Goal: Task Accomplishment & Management: Complete application form

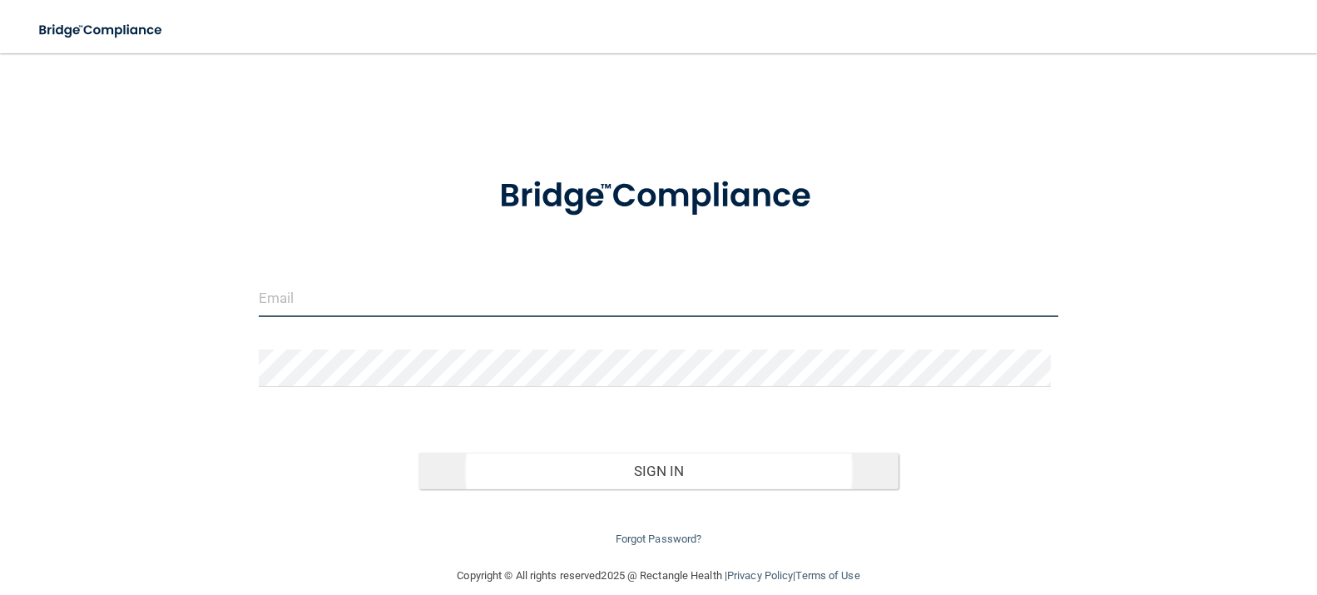
type input "[EMAIL_ADDRESS][DOMAIN_NAME]"
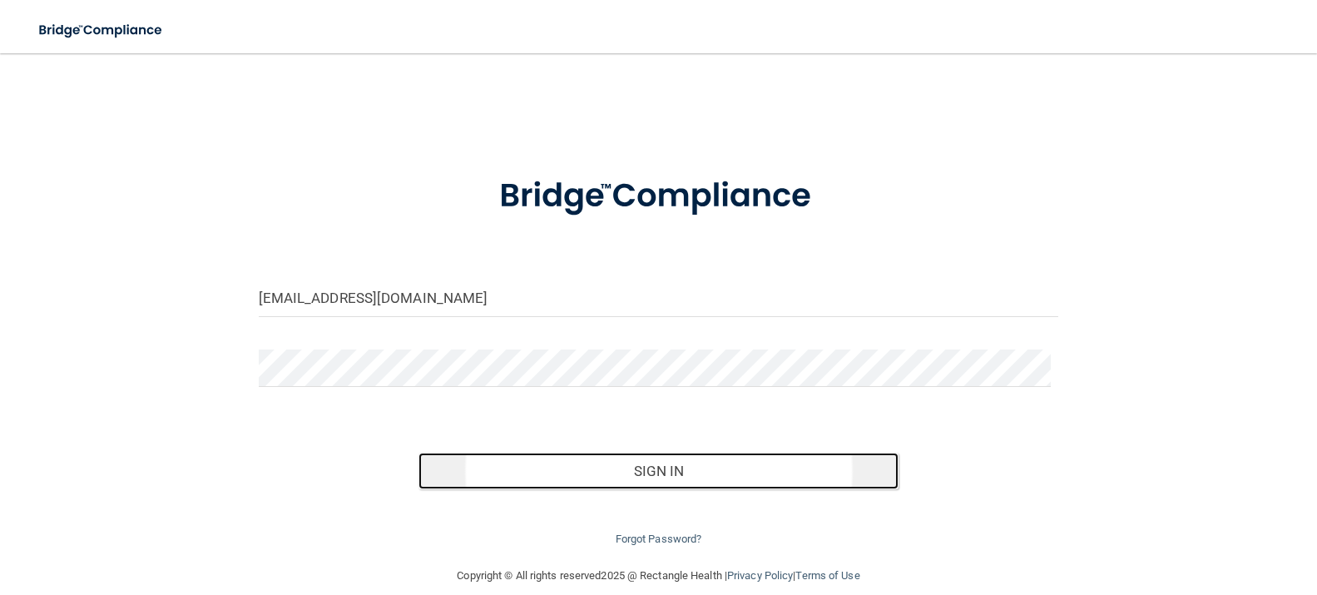
click at [659, 474] on button "Sign In" at bounding box center [658, 471] width 480 height 37
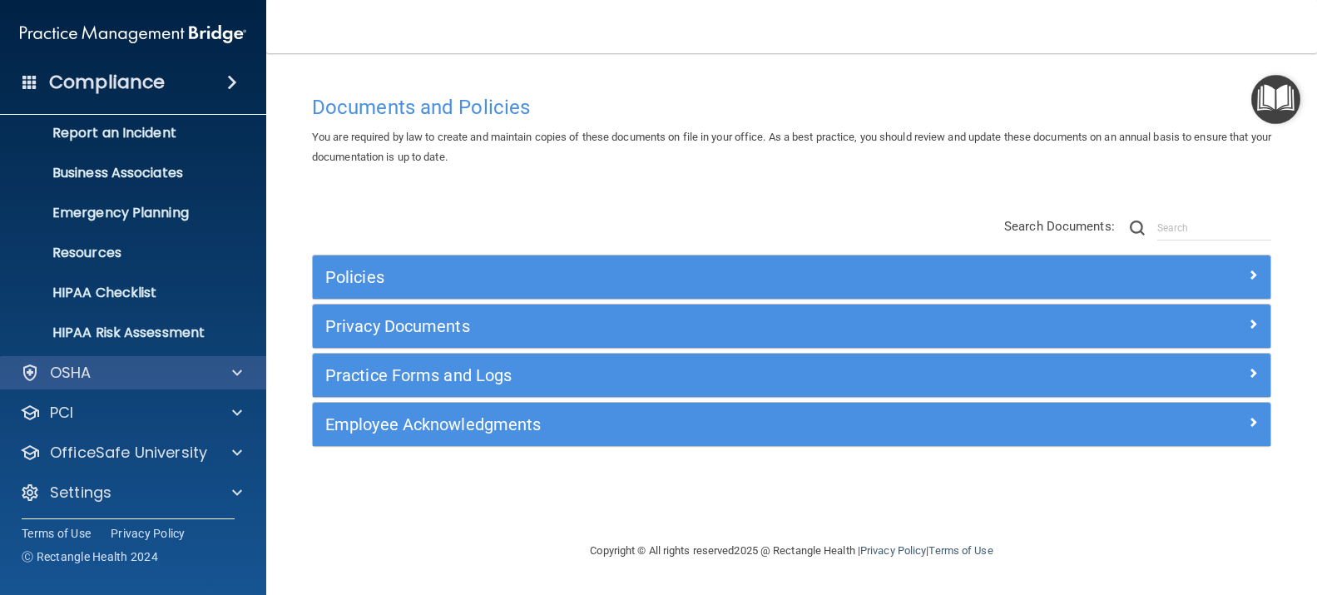
scroll to position [96, 0]
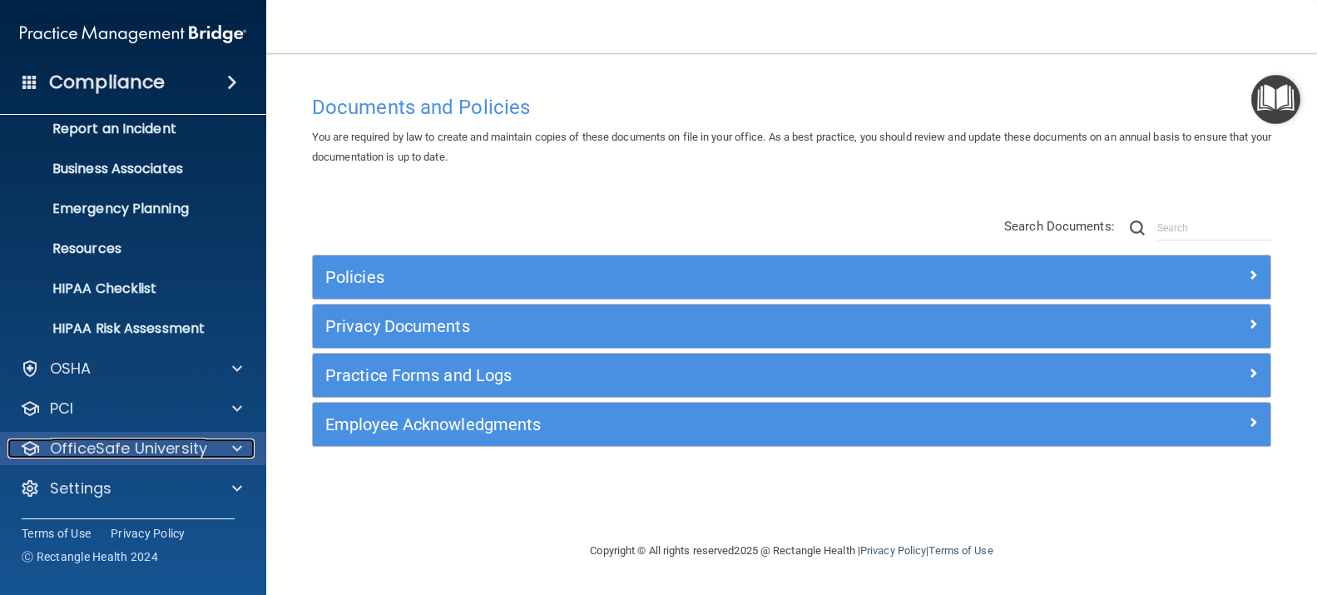
click at [214, 447] on div at bounding box center [235, 448] width 42 height 20
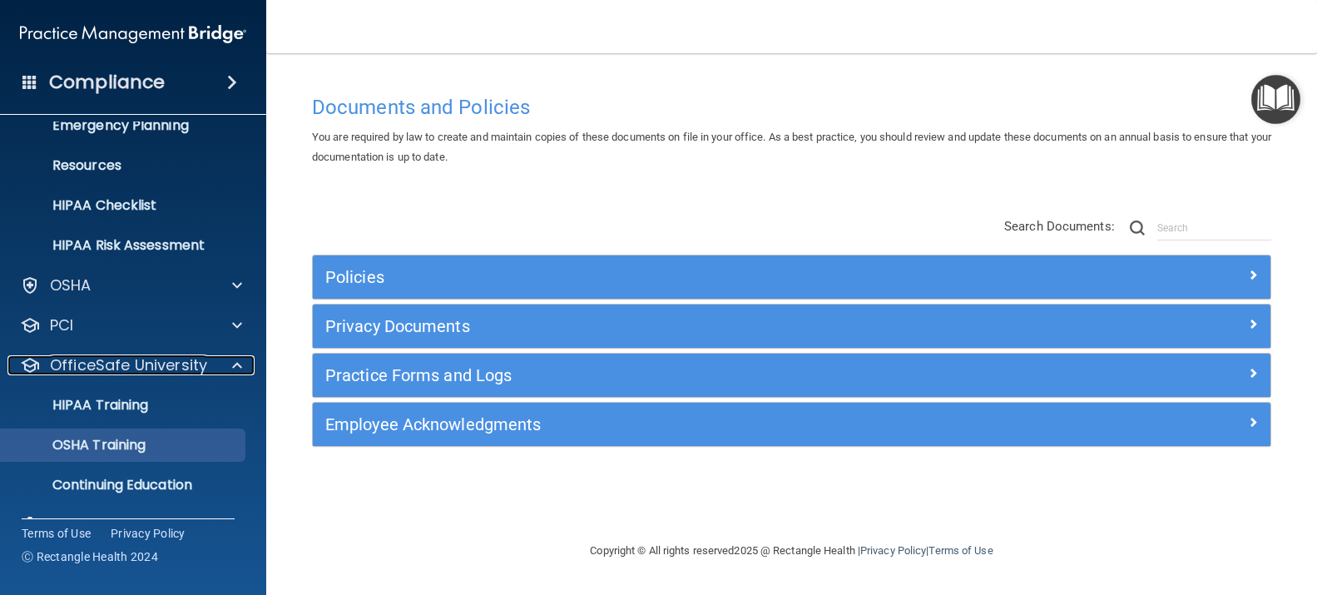
scroll to position [215, 0]
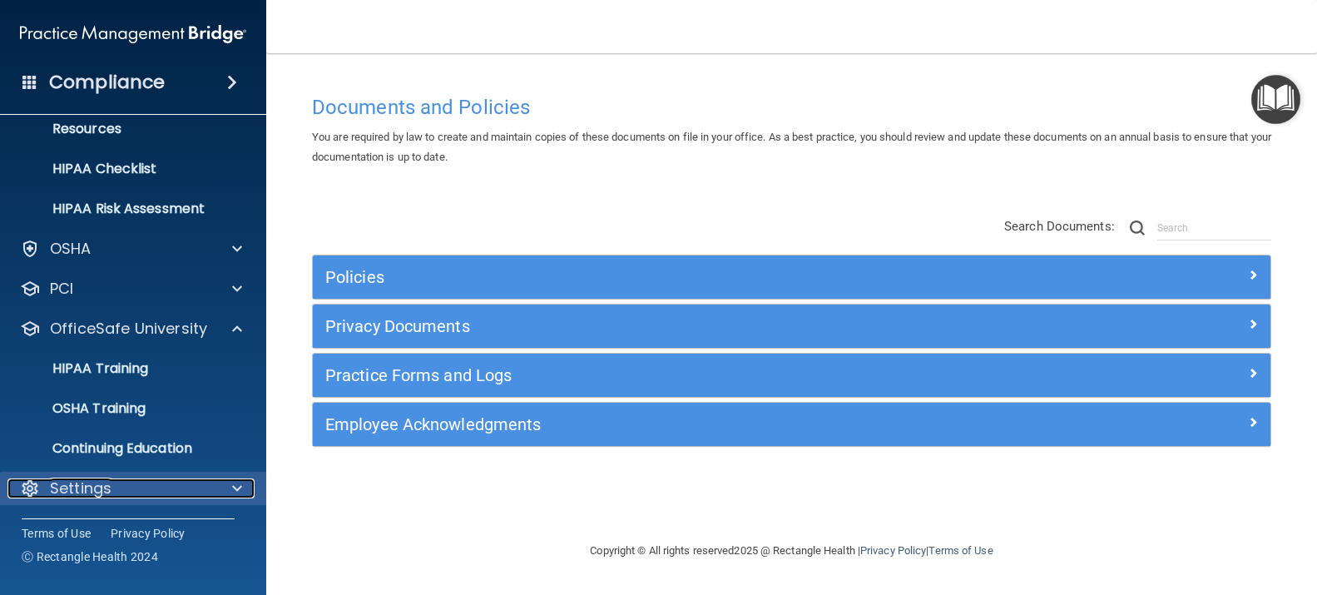
click at [146, 487] on div "Settings" at bounding box center [110, 488] width 206 height 20
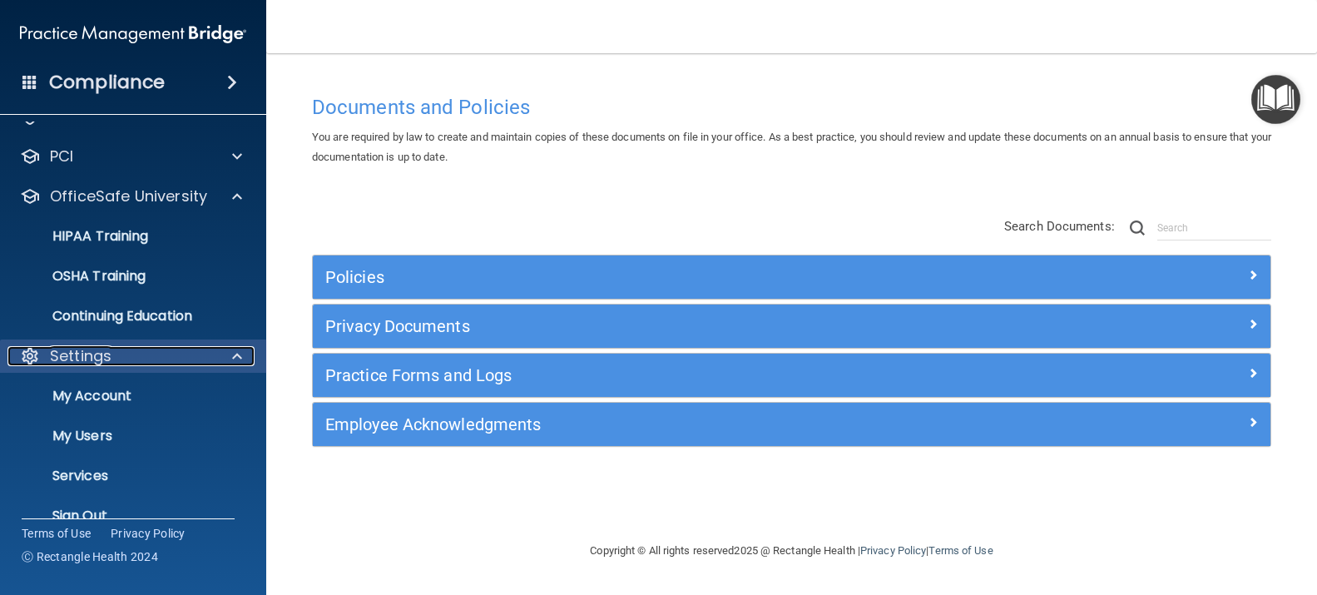
scroll to position [375, 0]
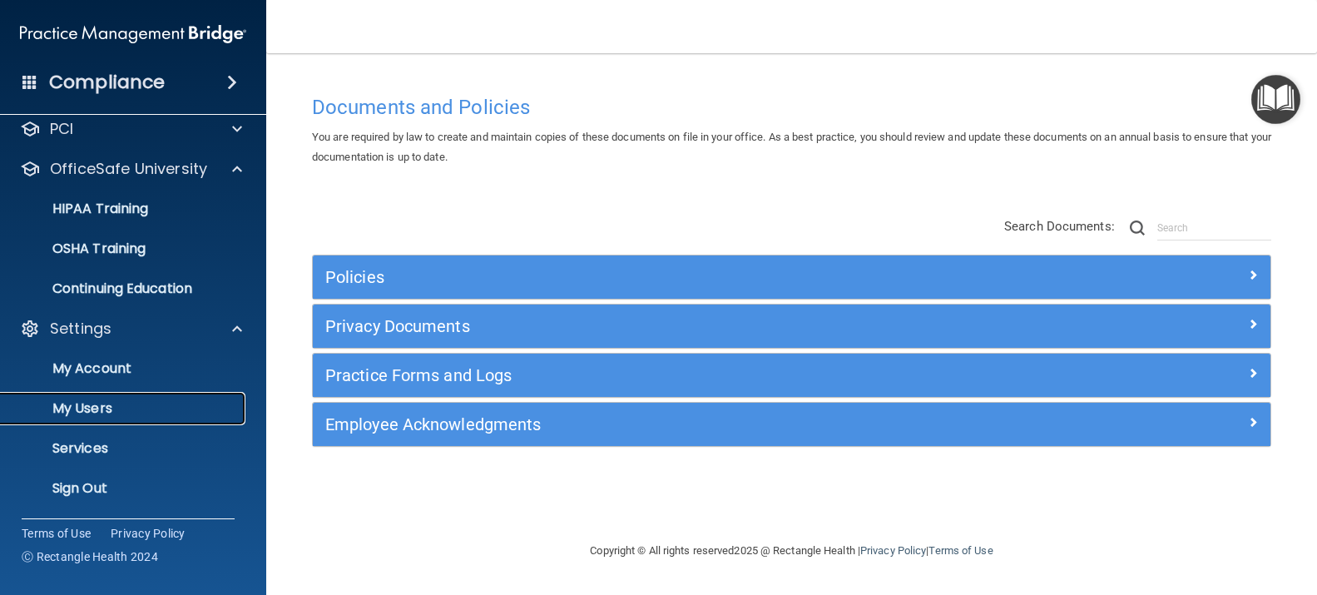
click at [165, 411] on p "My Users" at bounding box center [124, 408] width 227 height 17
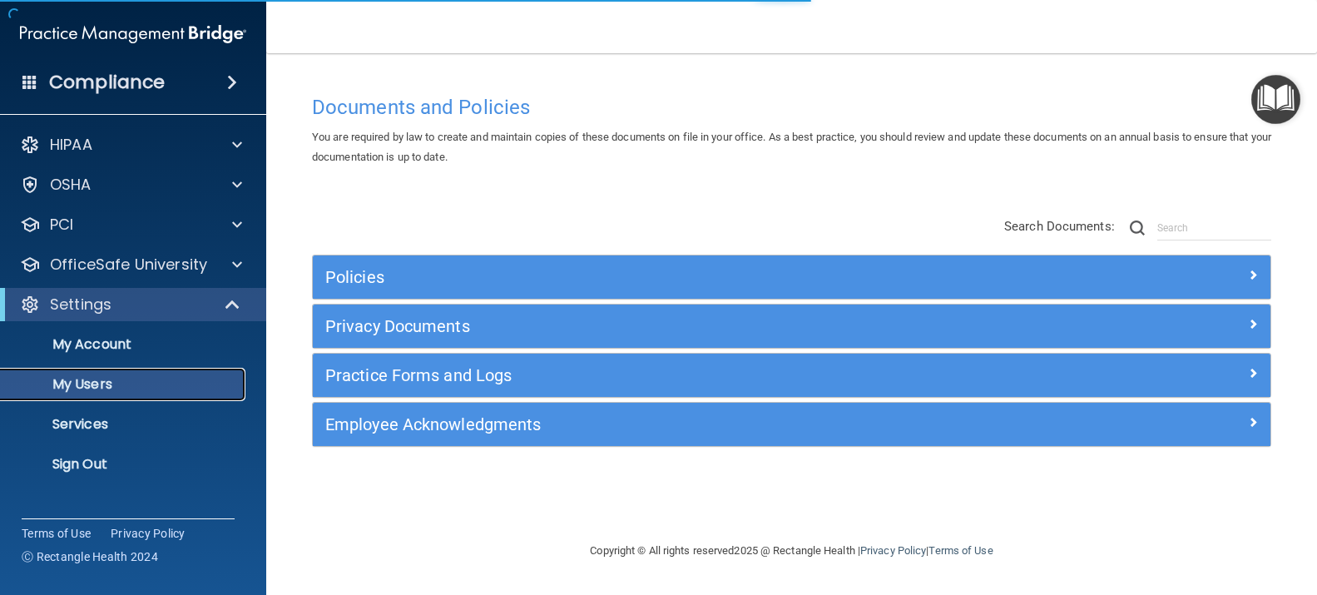
select select "20"
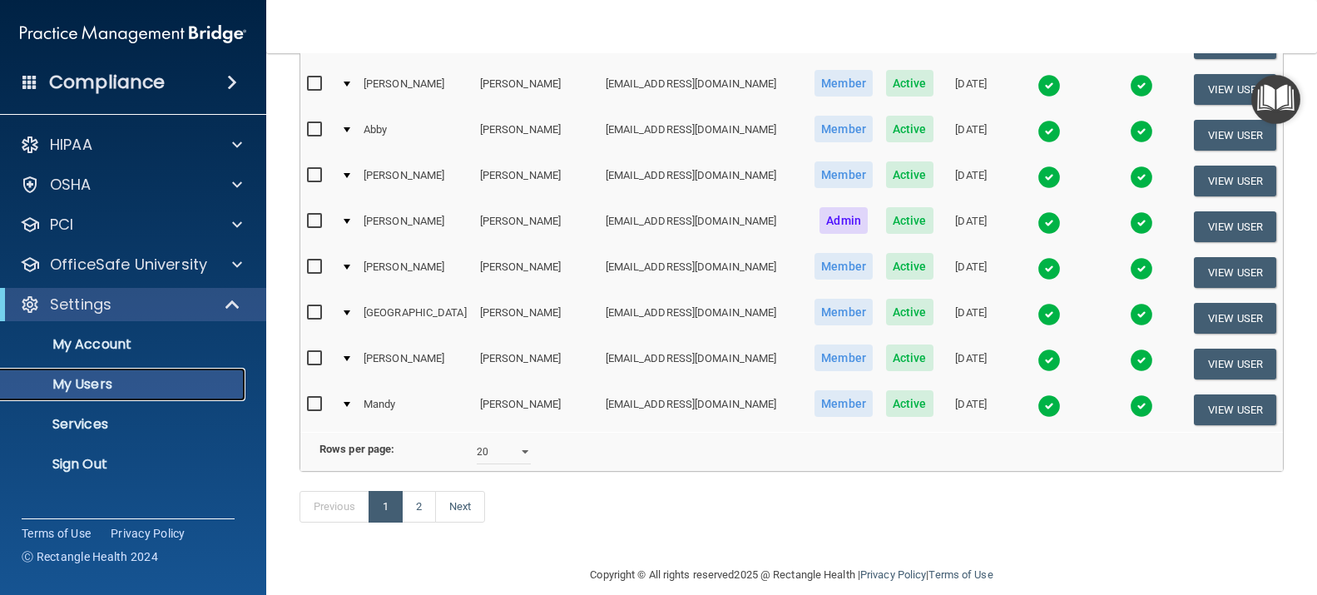
scroll to position [782, 0]
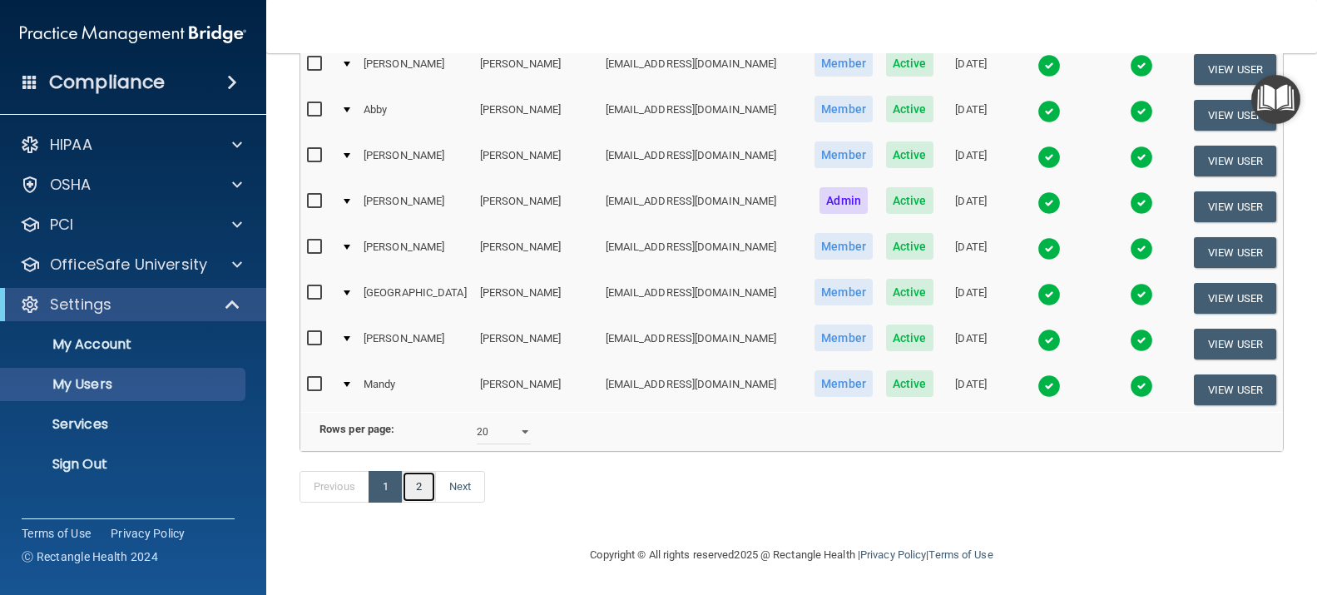
click at [432, 477] on link "2" at bounding box center [419, 487] width 34 height 32
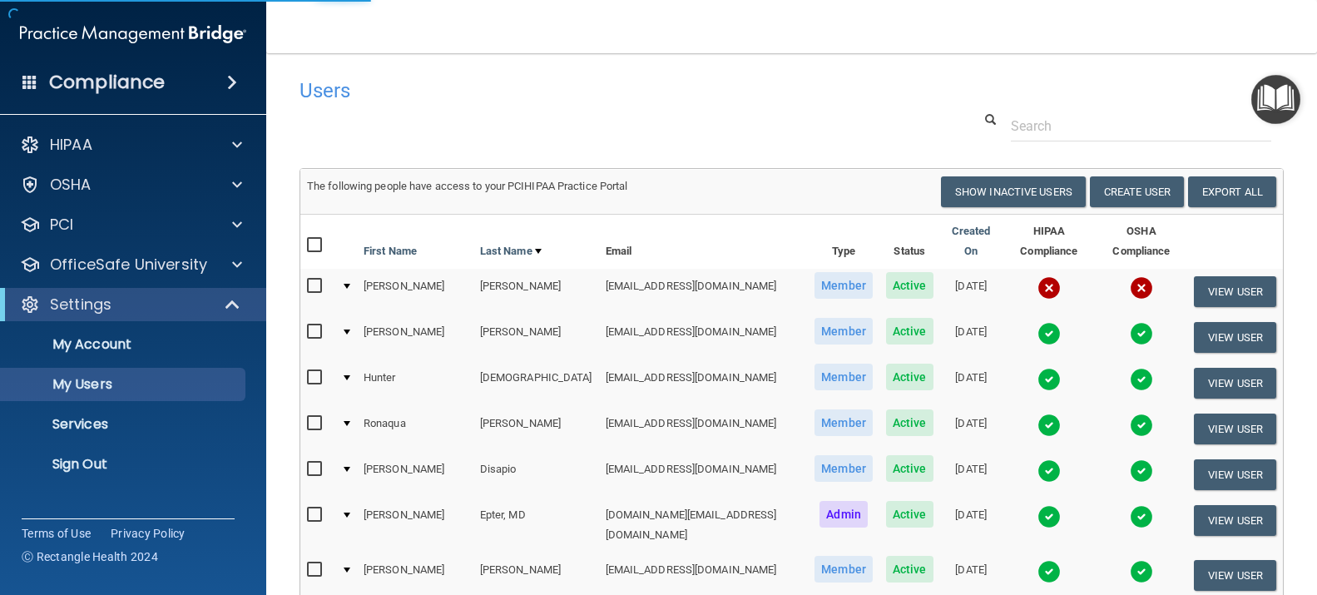
select select "20"
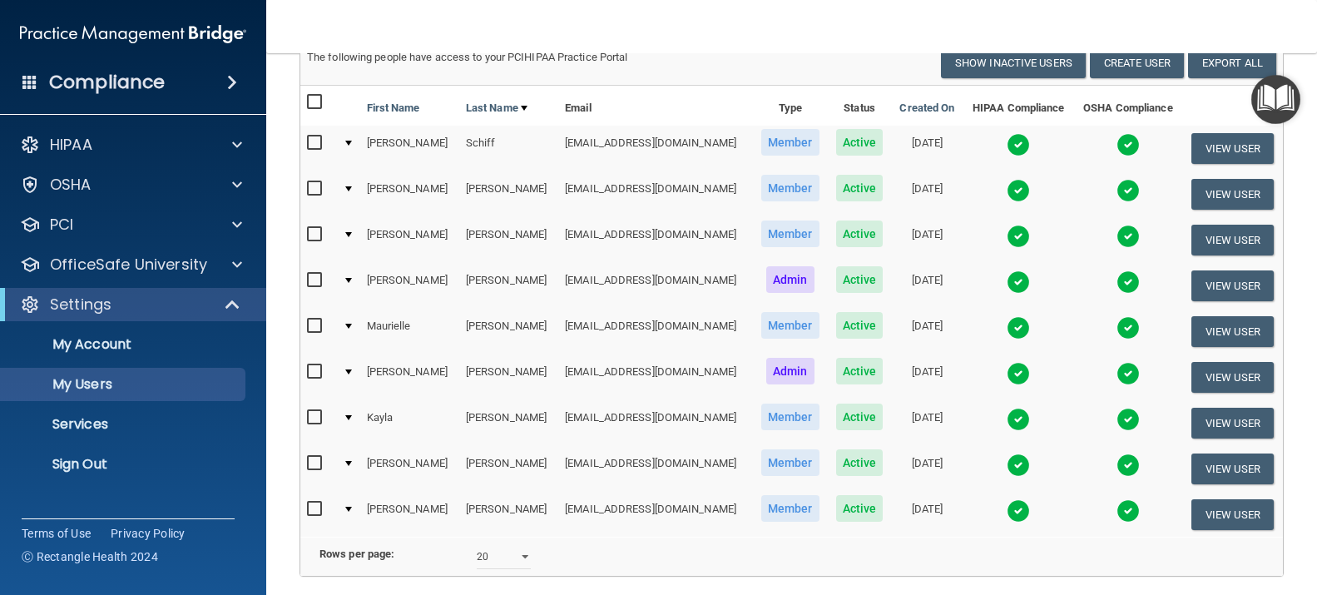
scroll to position [279, 0]
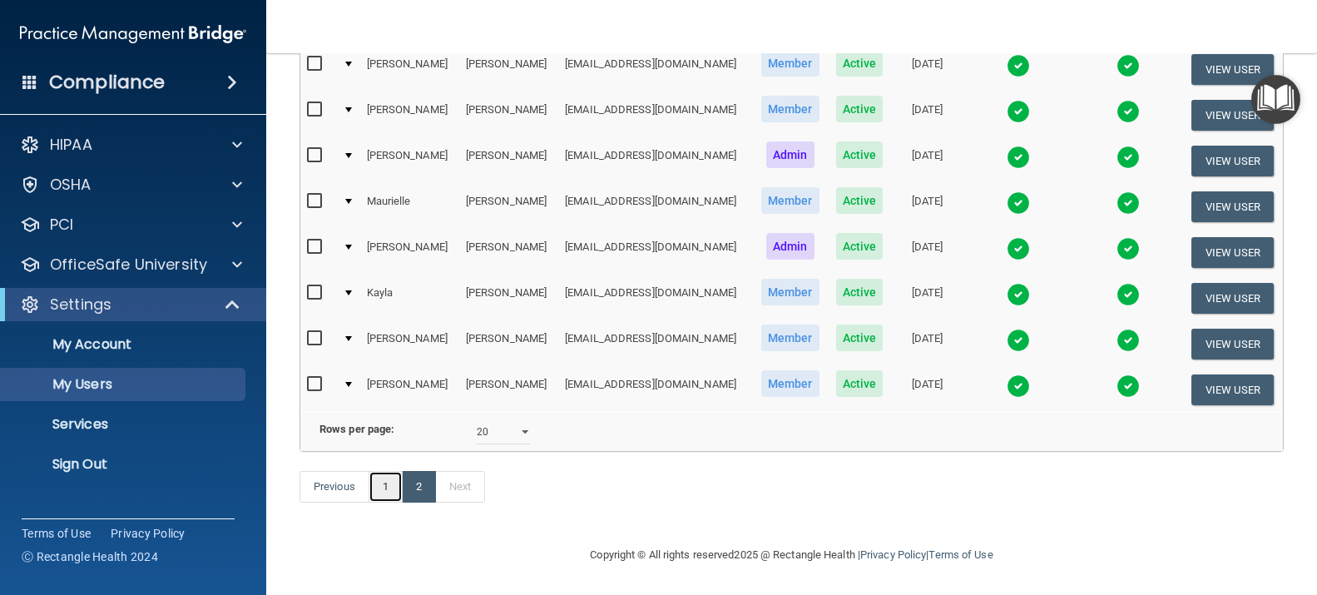
click at [388, 490] on link "1" at bounding box center [386, 487] width 34 height 32
select select "20"
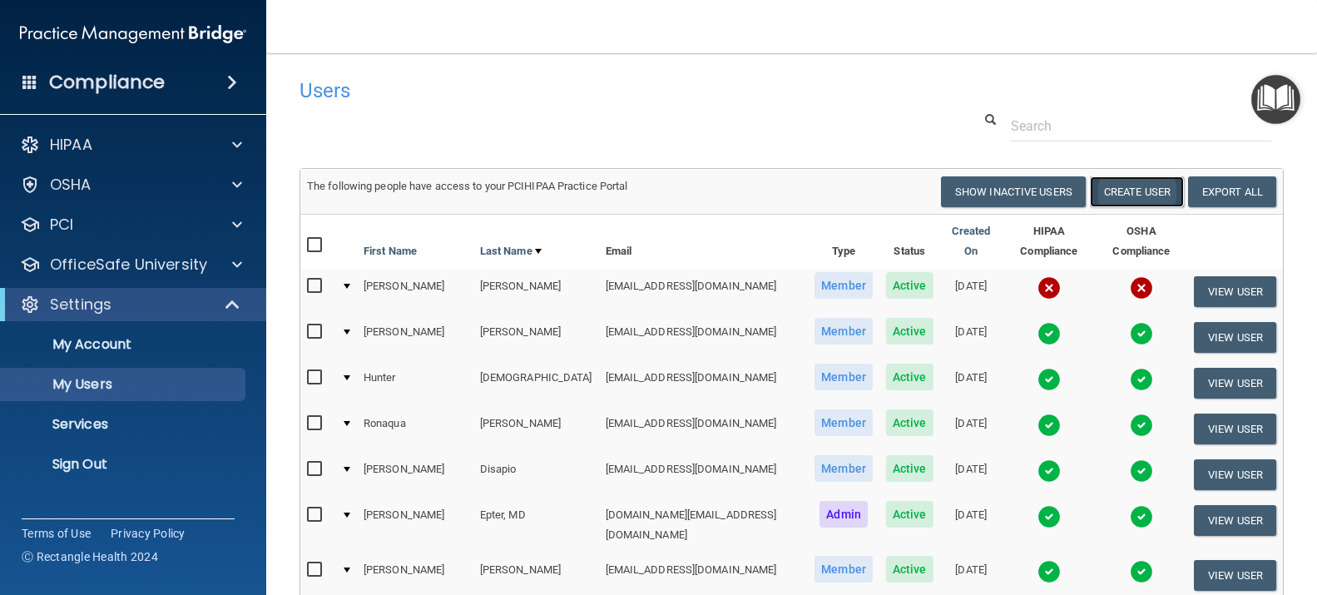
click at [1138, 193] on button "Create User" at bounding box center [1137, 191] width 94 height 31
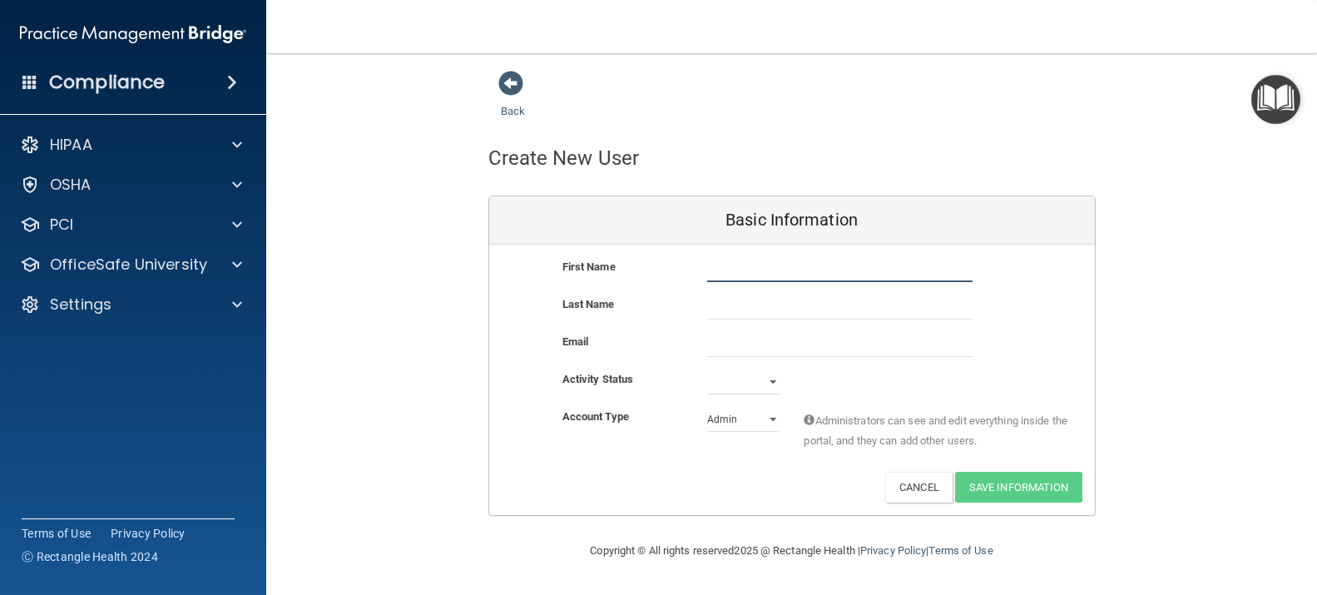
click at [719, 274] on input "text" at bounding box center [839, 269] width 265 height 25
type input "[PERSON_NAME]"
click at [715, 312] on input "text" at bounding box center [839, 306] width 265 height 25
type input "[PERSON_NAME]"
click at [711, 344] on input "email" at bounding box center [839, 344] width 265 height 25
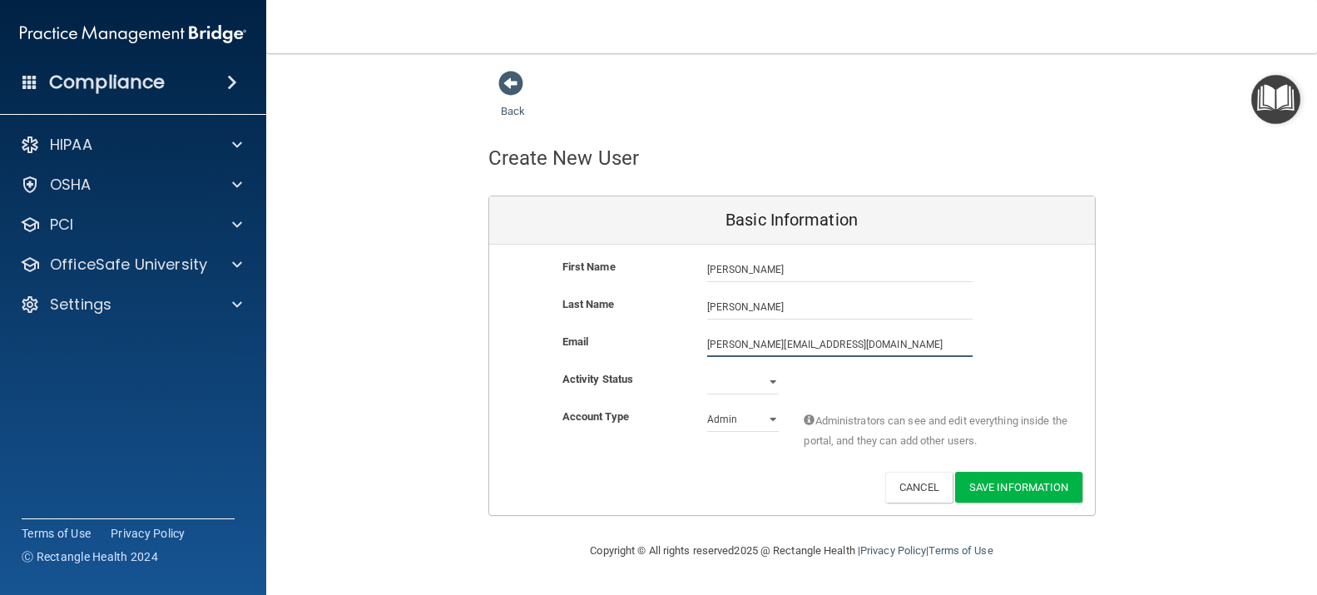
type input "[PERSON_NAME][EMAIL_ADDRESS][DOMAIN_NAME]"
click at [771, 380] on select "Active Inactive" at bounding box center [743, 381] width 72 height 25
select select "active"
click at [707, 369] on select "Active Inactive" at bounding box center [743, 381] width 72 height 25
click at [768, 418] on select "Admin Member" at bounding box center [743, 419] width 72 height 25
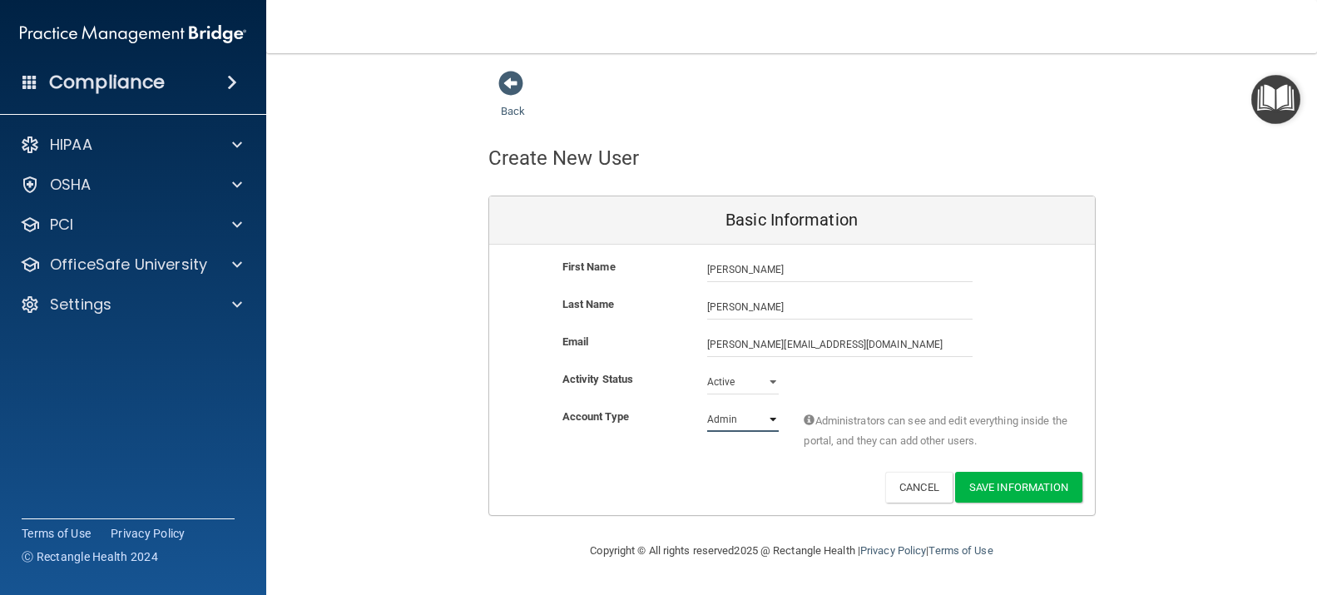
select select "practice_member"
click at [707, 407] on select "Admin Member" at bounding box center [743, 419] width 72 height 25
click at [1034, 492] on button "Save Information" at bounding box center [1018, 487] width 127 height 31
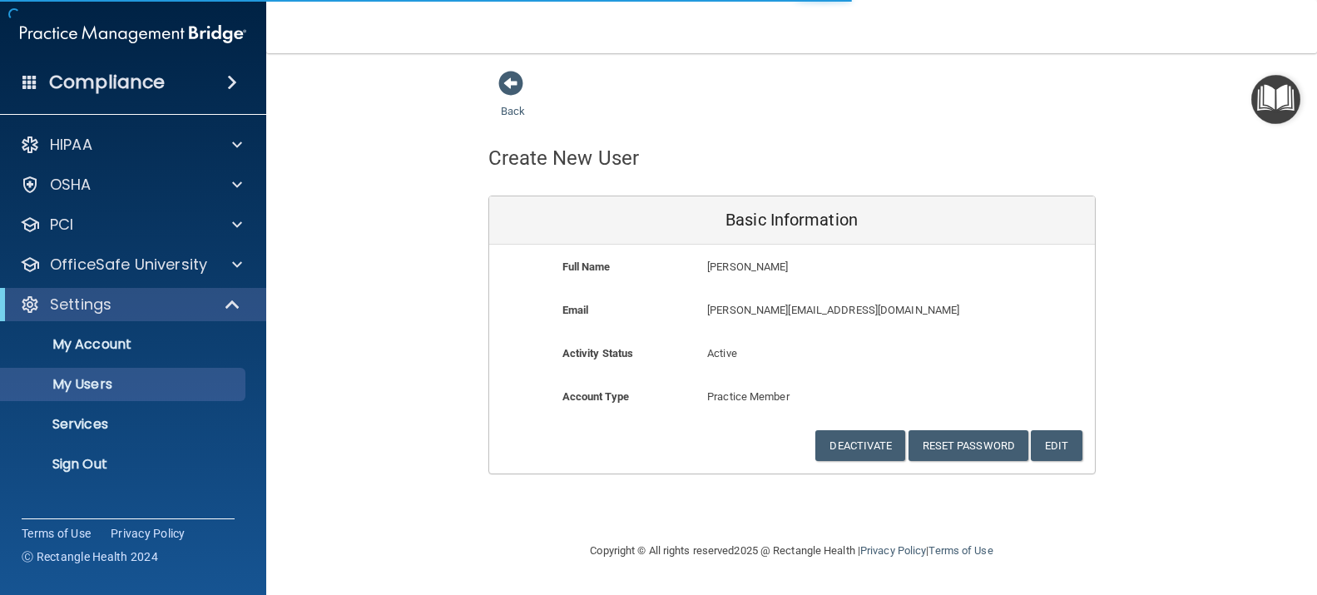
select select "20"
